Goal: Information Seeking & Learning: Find specific fact

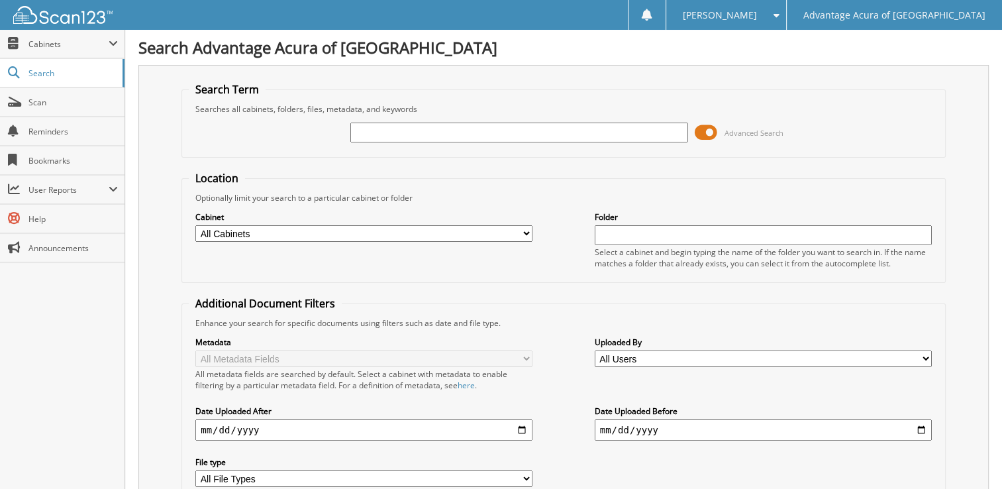
click at [442, 134] on input "text" at bounding box center [518, 133] width 337 height 20
type input "36605"
click at [706, 134] on span at bounding box center [706, 133] width 23 height 20
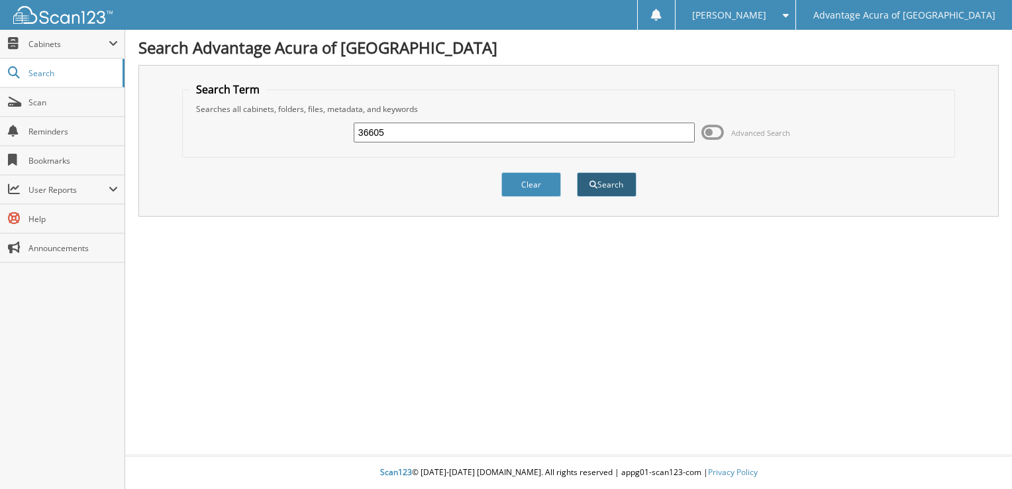
click at [617, 189] on button "Search" at bounding box center [607, 184] width 60 height 25
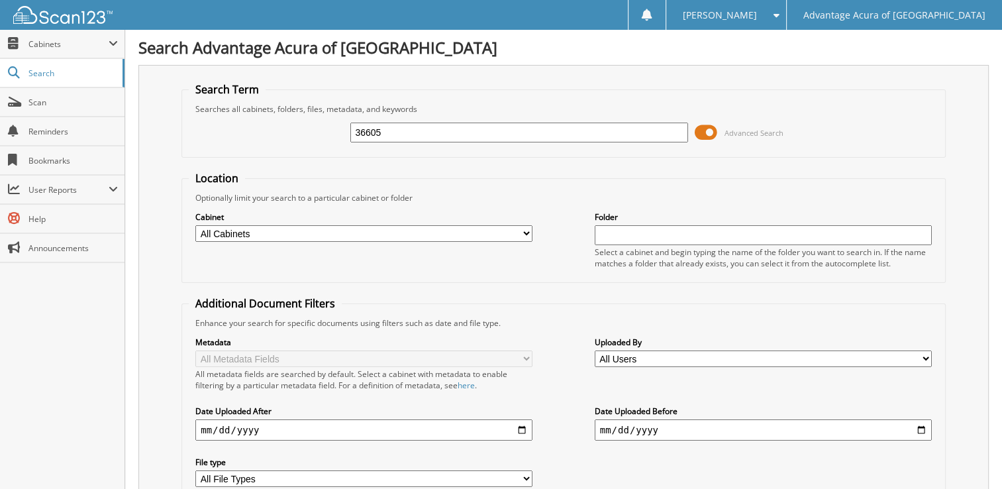
click at [707, 135] on span at bounding box center [706, 133] width 23 height 20
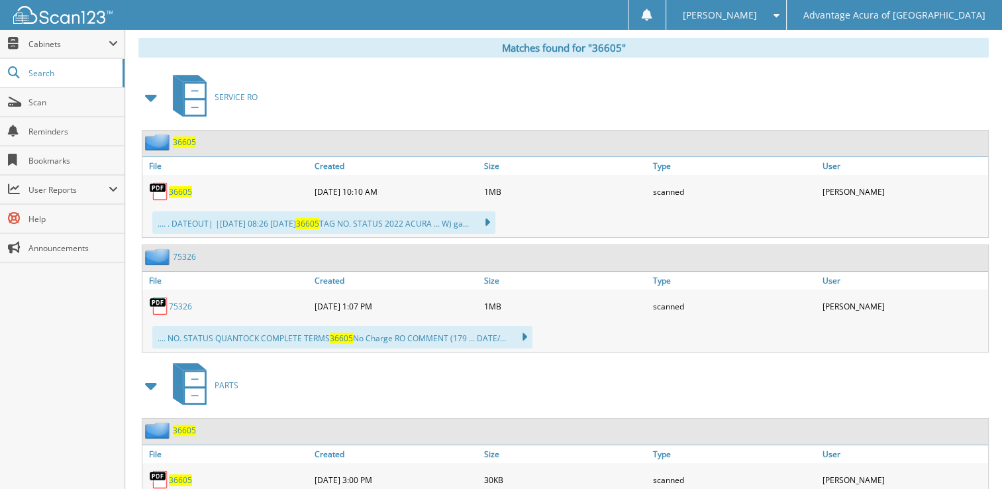
scroll to position [259, 0]
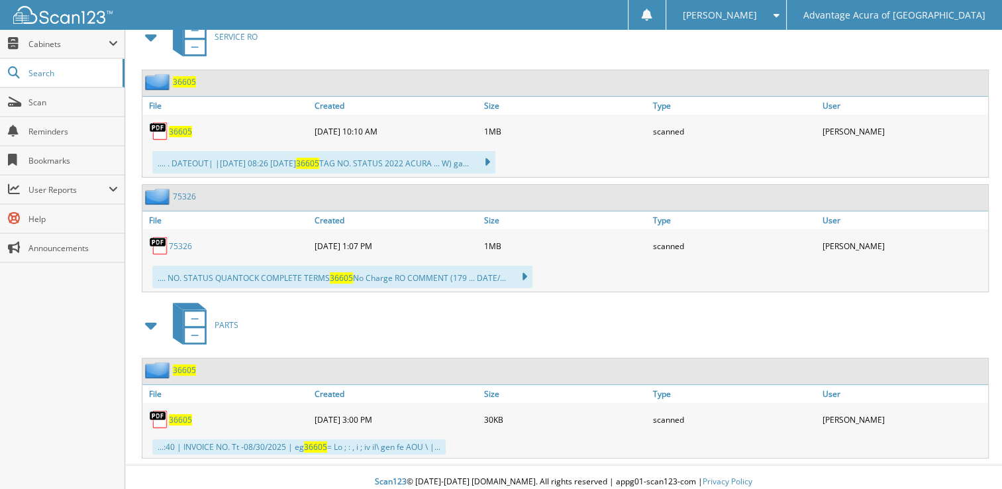
click at [183, 414] on span "36605" at bounding box center [180, 419] width 23 height 11
